Goal: Check status: Check status

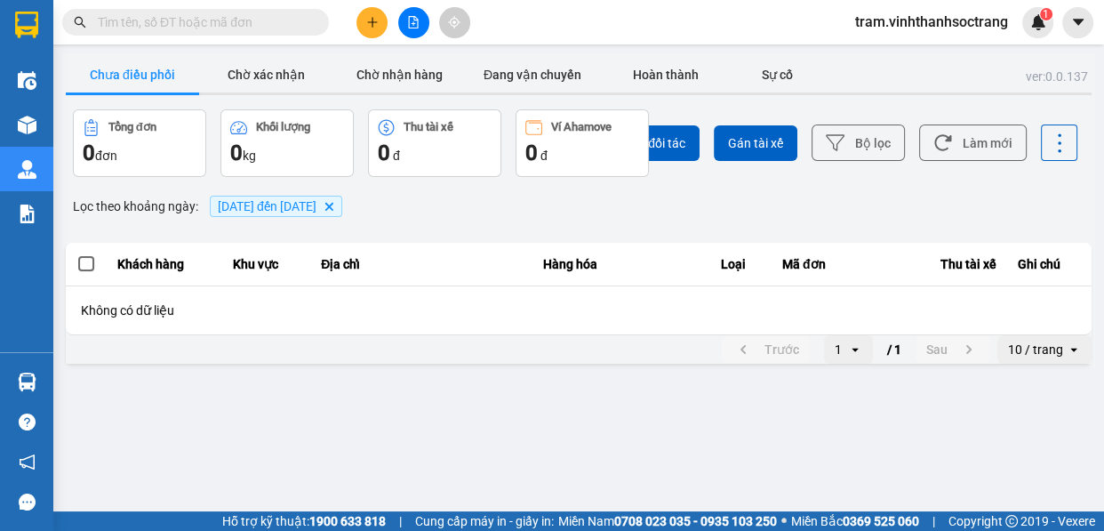
click at [285, 22] on input "text" at bounding box center [203, 22] width 210 height 20
click at [334, 210] on icon "Delete" at bounding box center [328, 206] width 11 height 11
click at [238, 28] on input "text" at bounding box center [203, 22] width 210 height 20
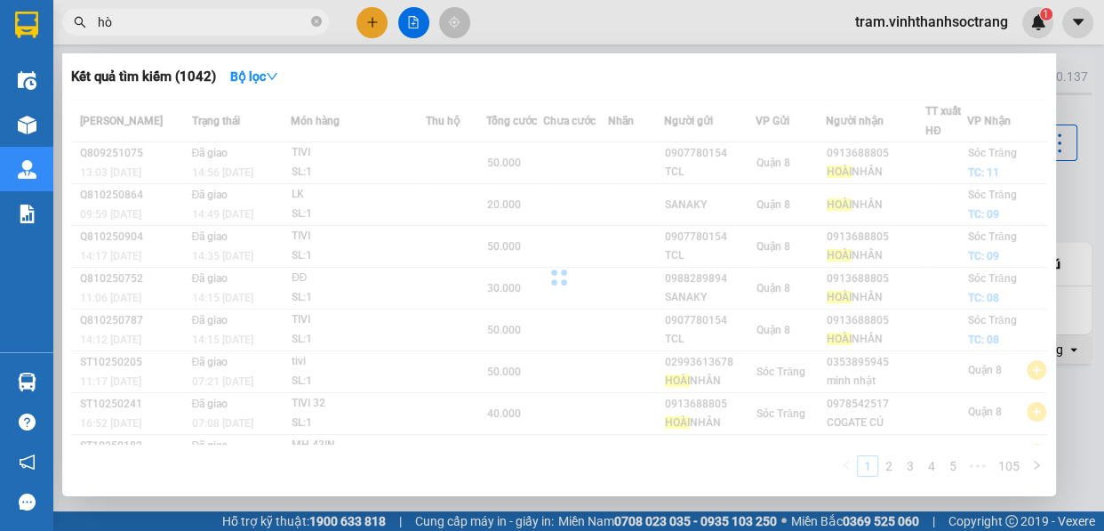
type input "h"
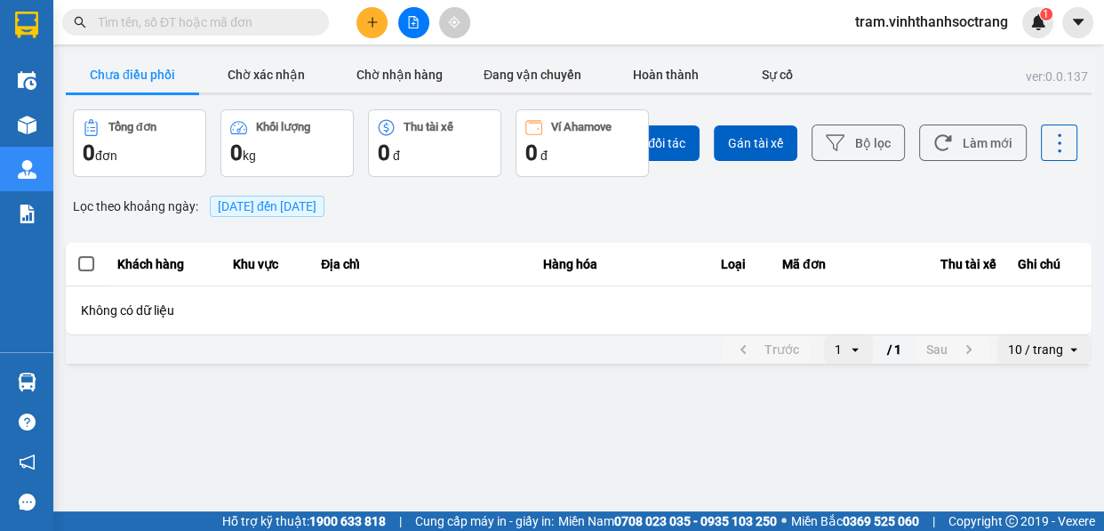
click at [270, 207] on span "[DATE] đến [DATE]" at bounding box center [267, 206] width 99 height 14
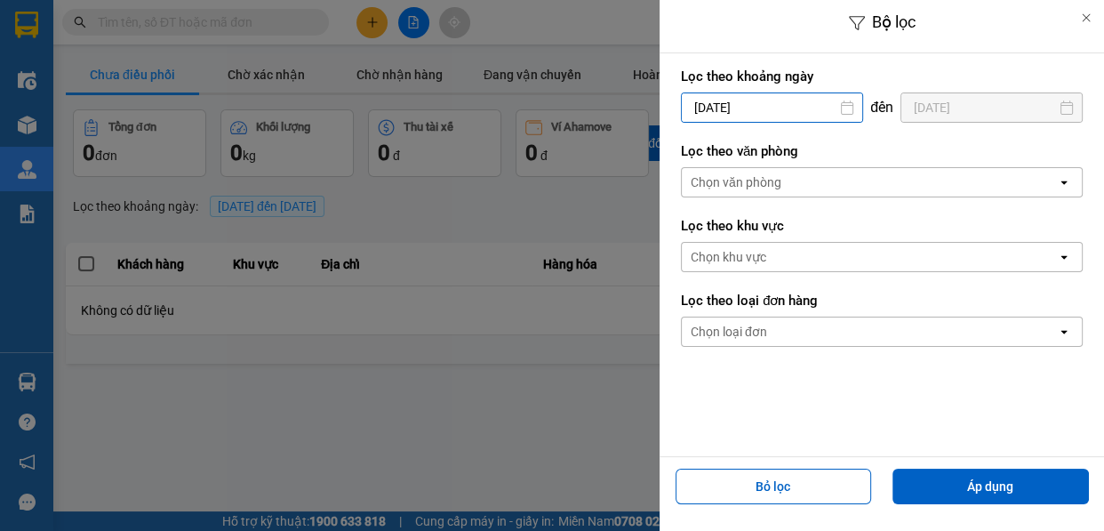
click at [739, 367] on div "Bộ lọc Lọc theo khoảng [DATE] Press the down arrow key to interact with the cal…" at bounding box center [578, 367] width 1033 height 0
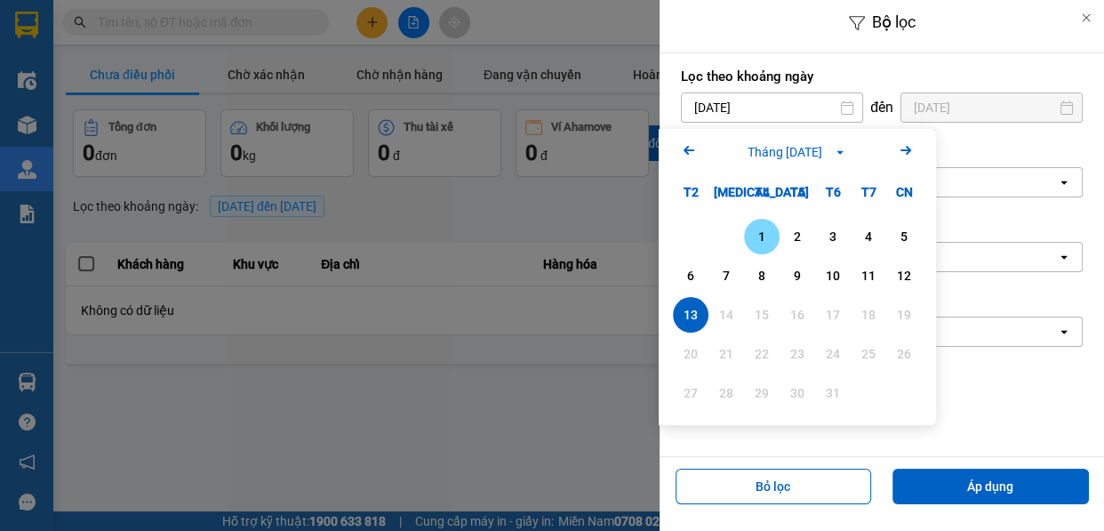
click at [751, 231] on div "1" at bounding box center [761, 236] width 25 height 21
type input "[DATE]"
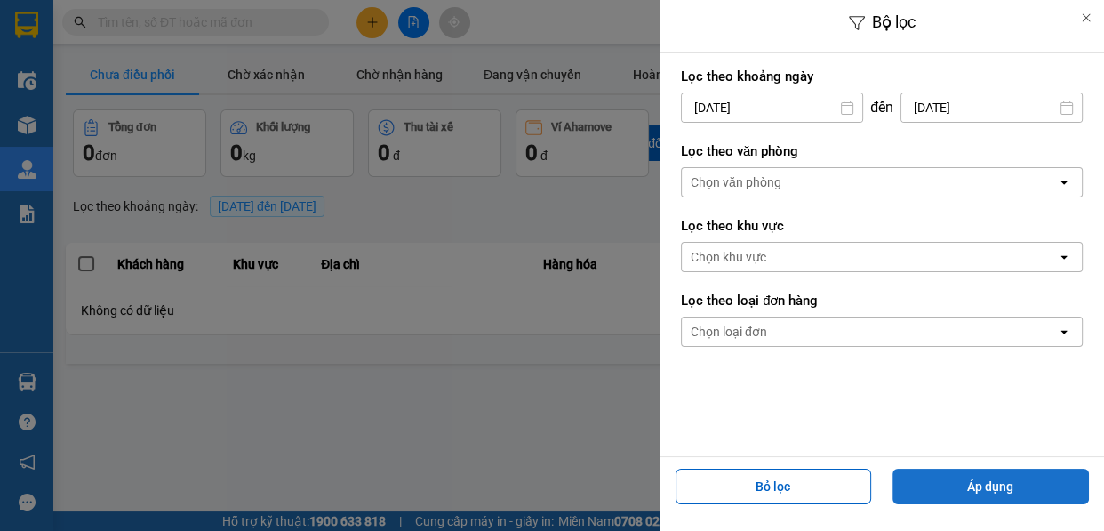
click at [931, 485] on button "Áp dụng" at bounding box center [990, 486] width 196 height 36
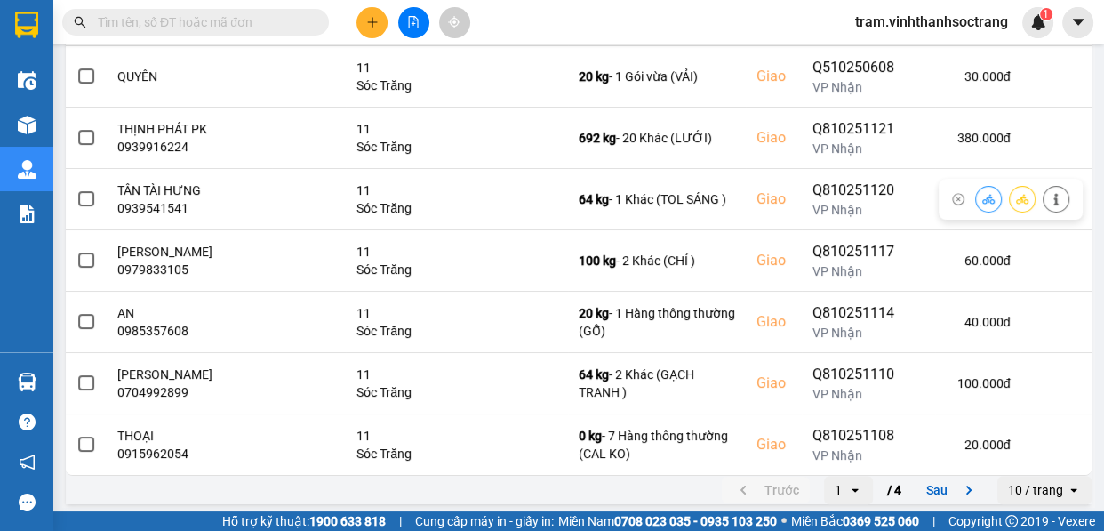
scroll to position [427, 0]
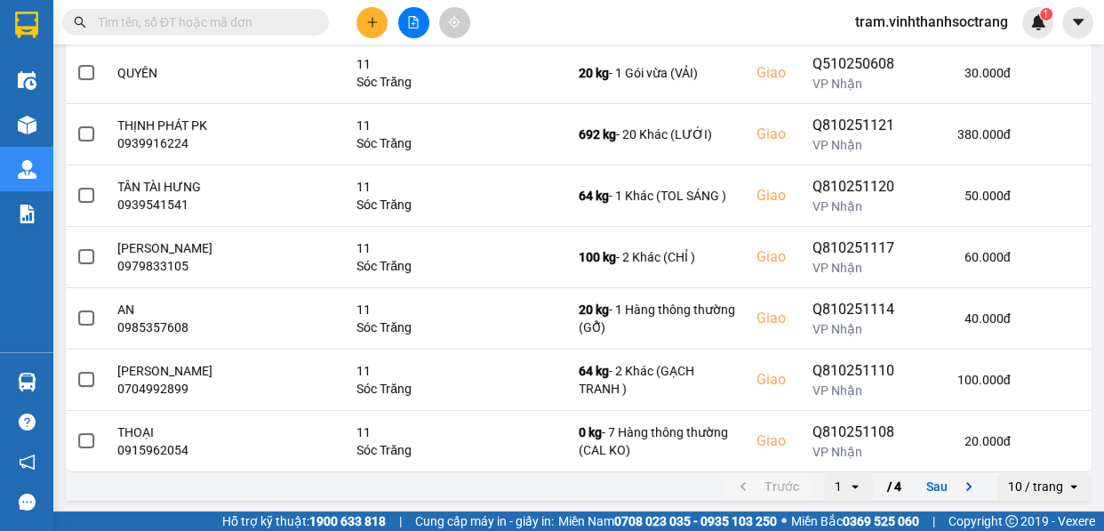
click at [1066, 494] on div "open" at bounding box center [1078, 486] width 25 height 28
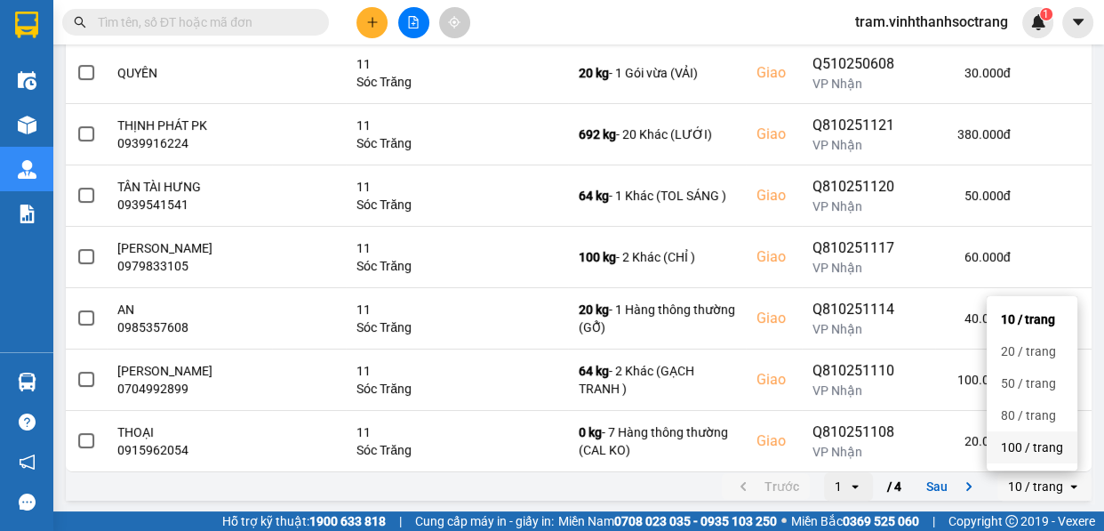
click at [1047, 461] on li "100 / trang" at bounding box center [1031, 447] width 91 height 32
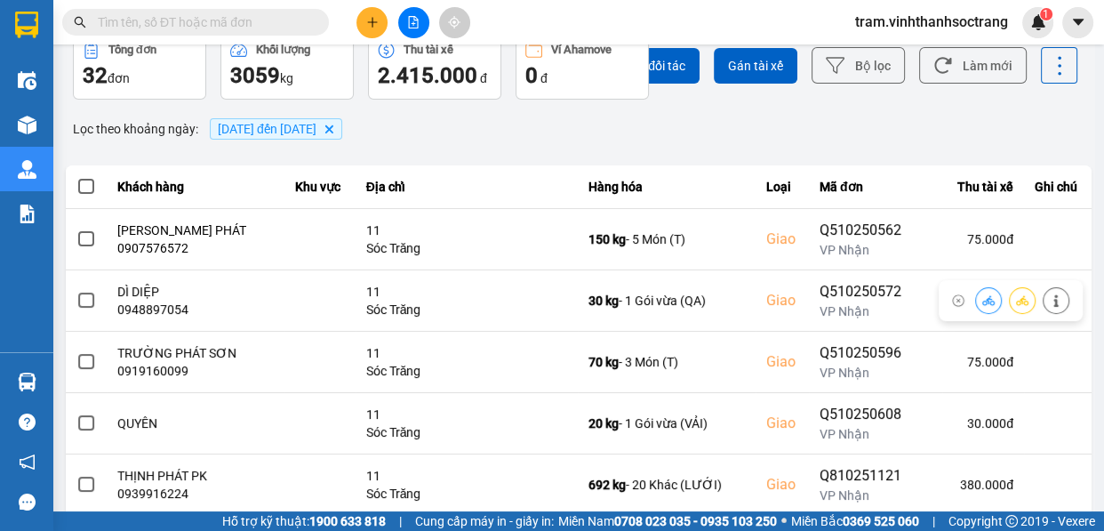
scroll to position [0, 0]
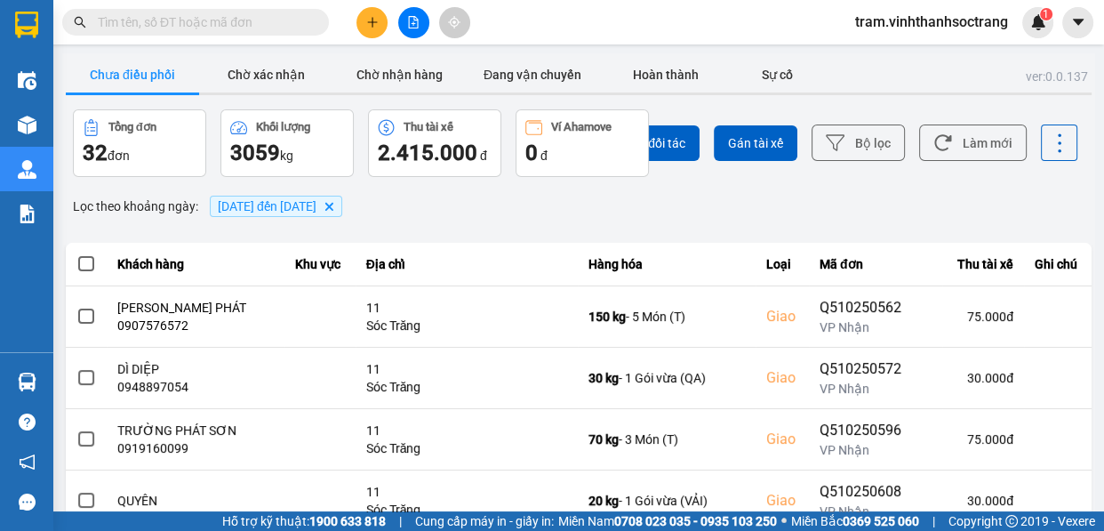
click at [134, 21] on input "text" at bounding box center [203, 22] width 210 height 20
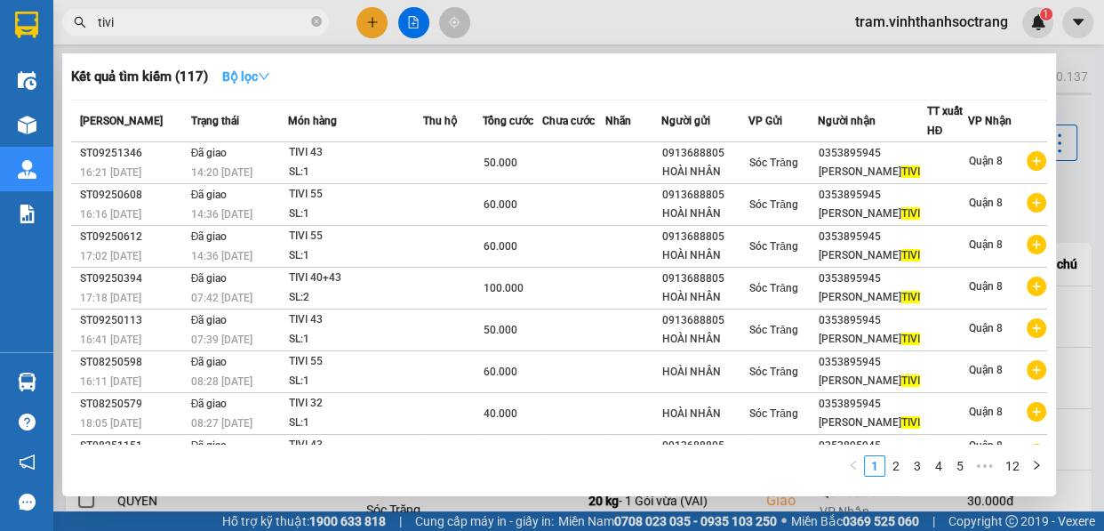
type input "tivi"
click at [245, 70] on strong "Bộ lọc" at bounding box center [246, 76] width 48 height 14
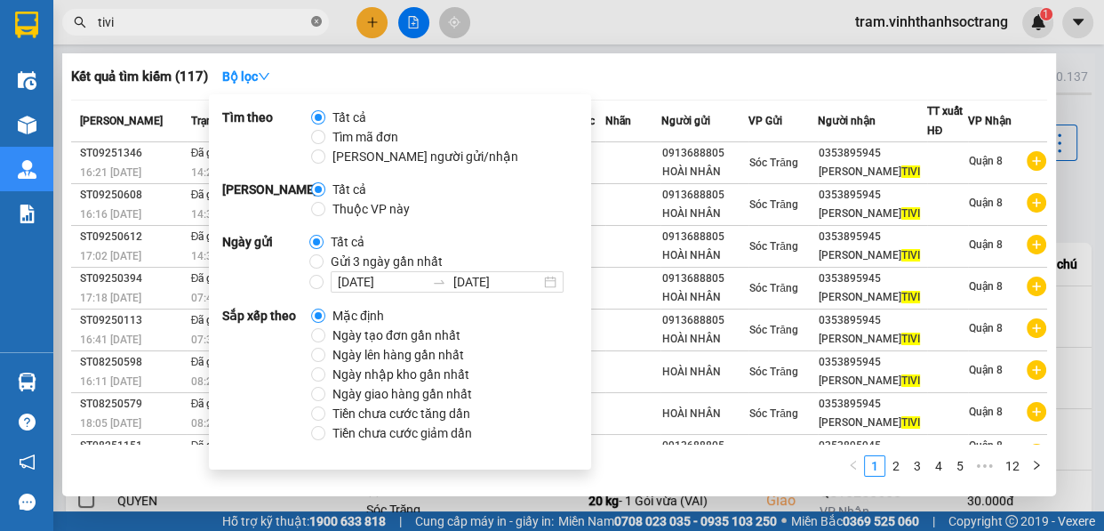
click at [319, 24] on icon "close-circle" at bounding box center [316, 21] width 11 height 11
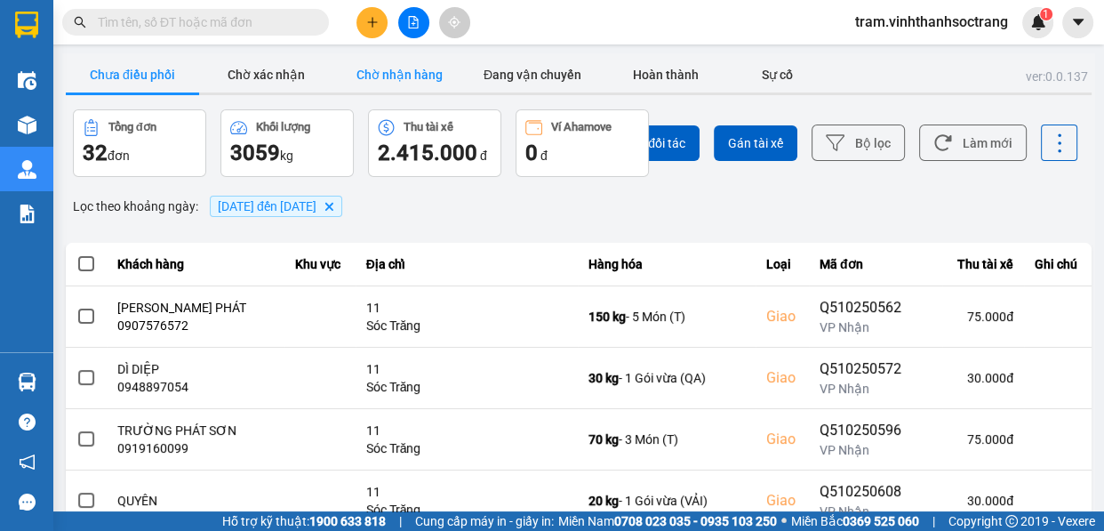
click at [421, 84] on button "Chờ nhận hàng" at bounding box center [398, 75] width 133 height 36
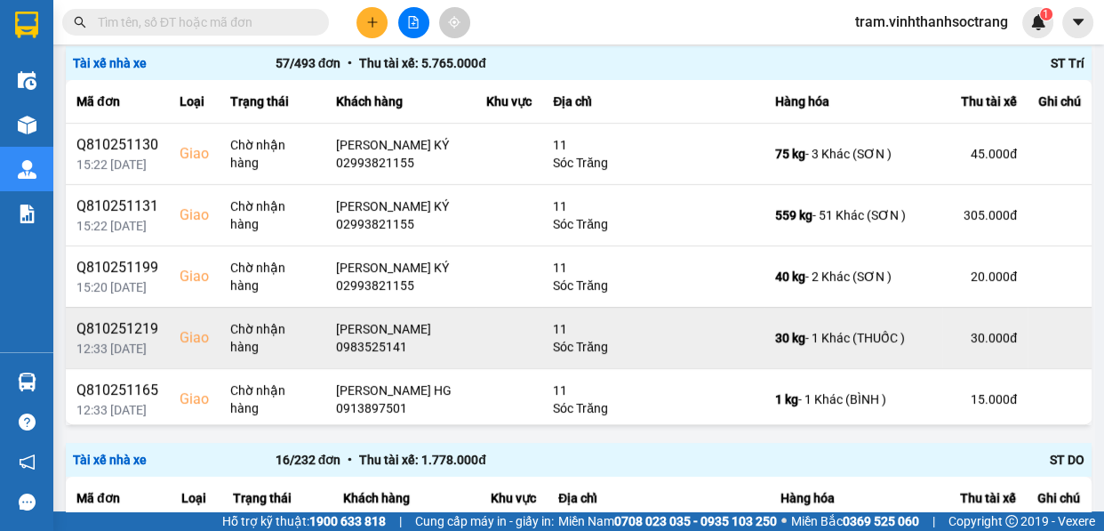
scroll to position [727, 0]
